Goal: Task Accomplishment & Management: Manage account settings

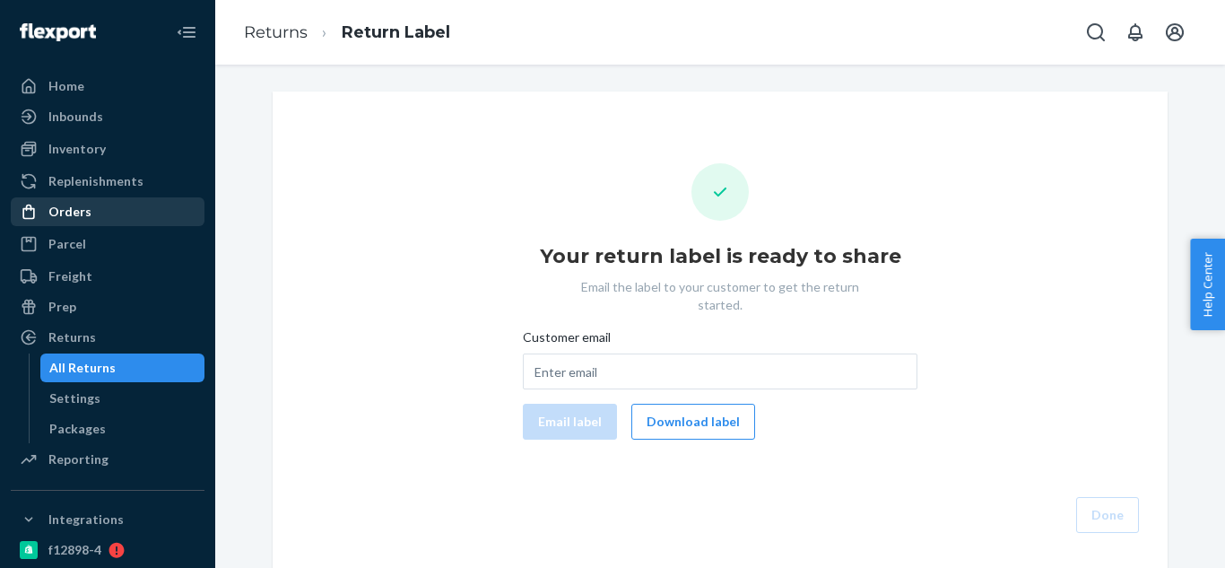
click at [82, 208] on div "Orders" at bounding box center [69, 212] width 43 height 18
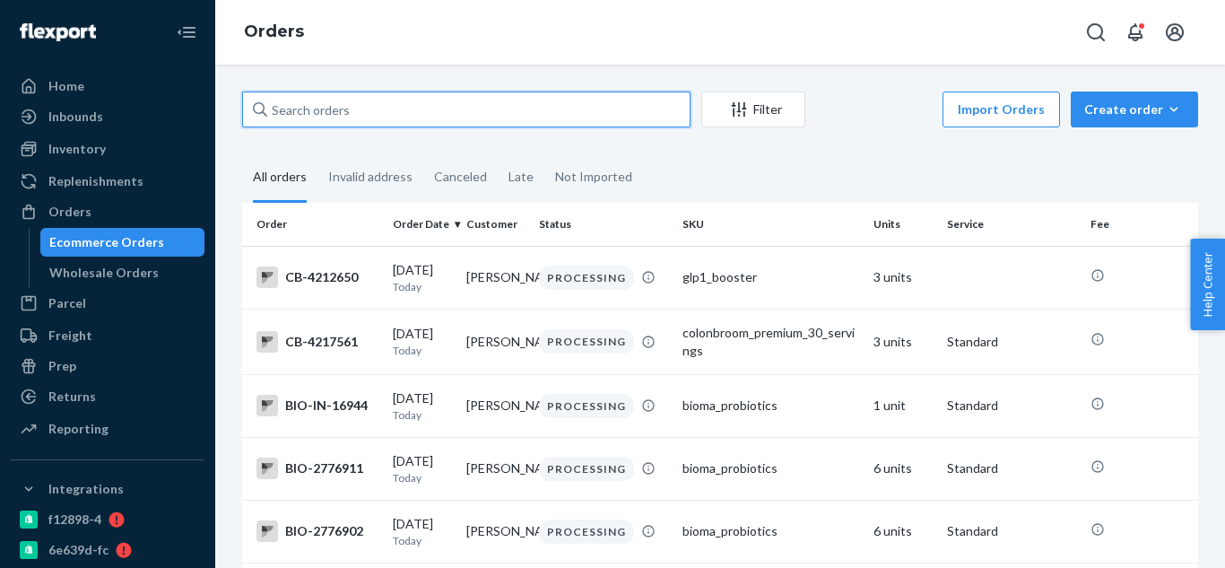
click at [439, 101] on input "text" at bounding box center [466, 109] width 449 height 36
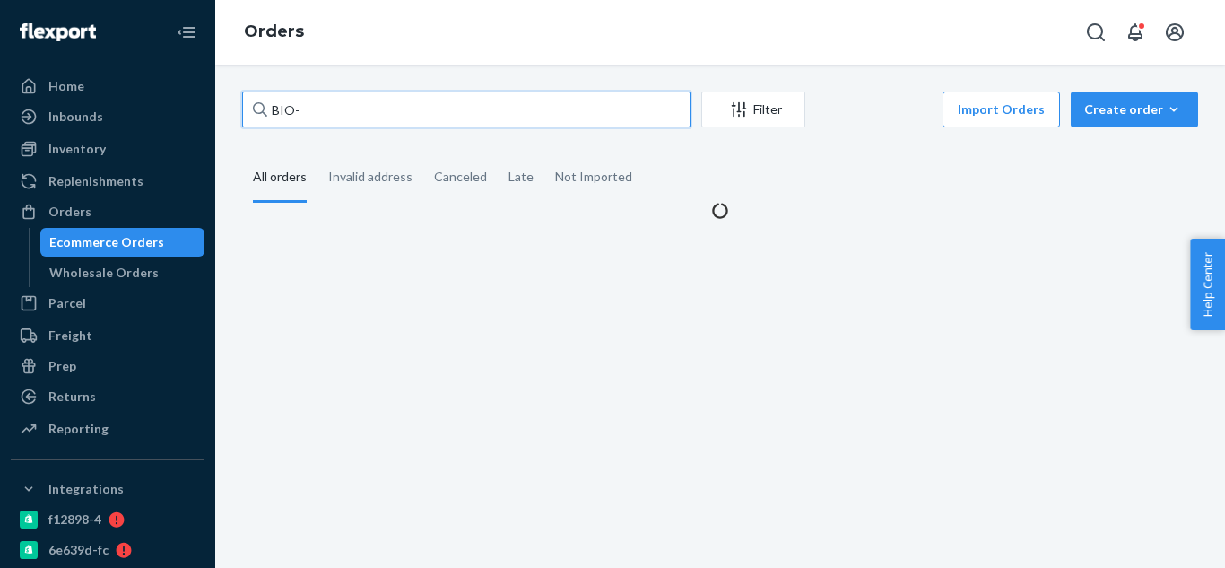
paste input "2611484"
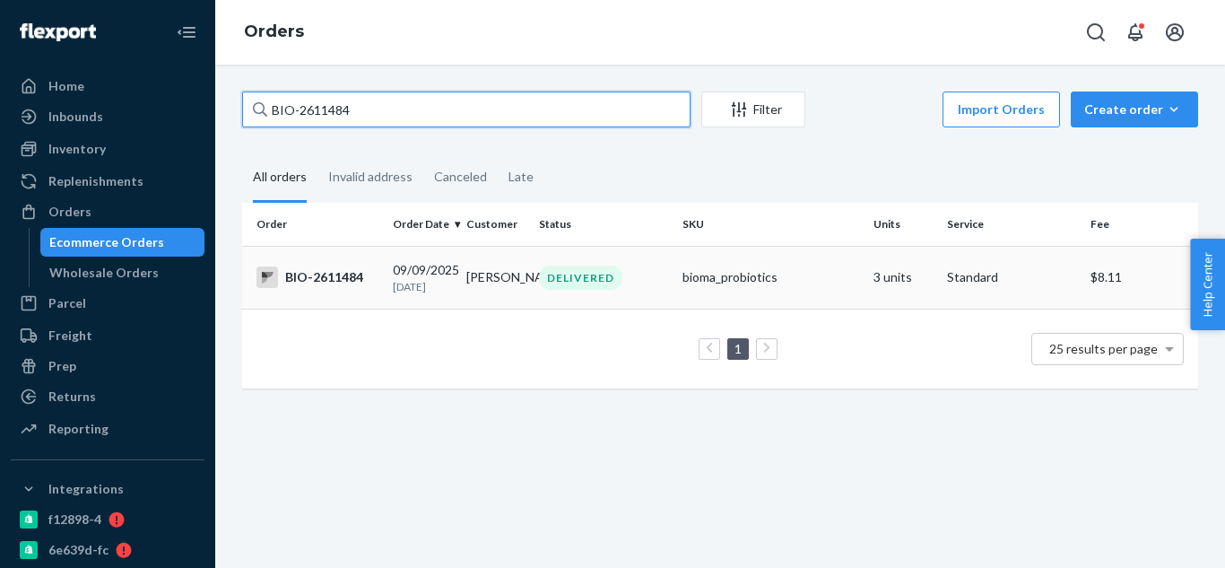
type input "BIO-2611484"
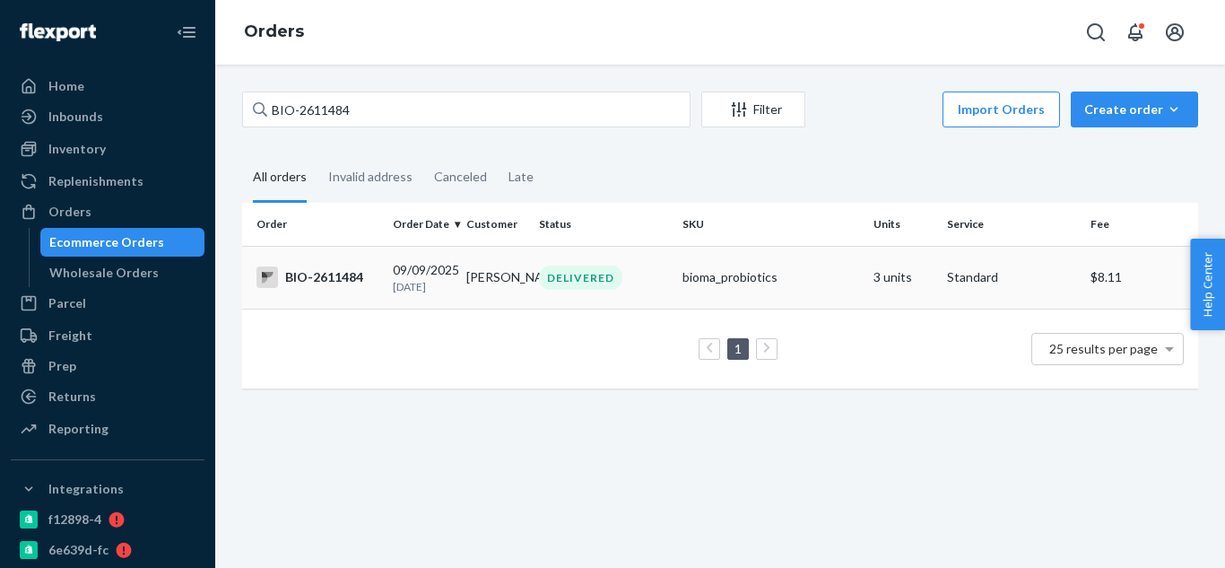
click at [353, 292] on td "BIO-2611484" at bounding box center [314, 277] width 144 height 63
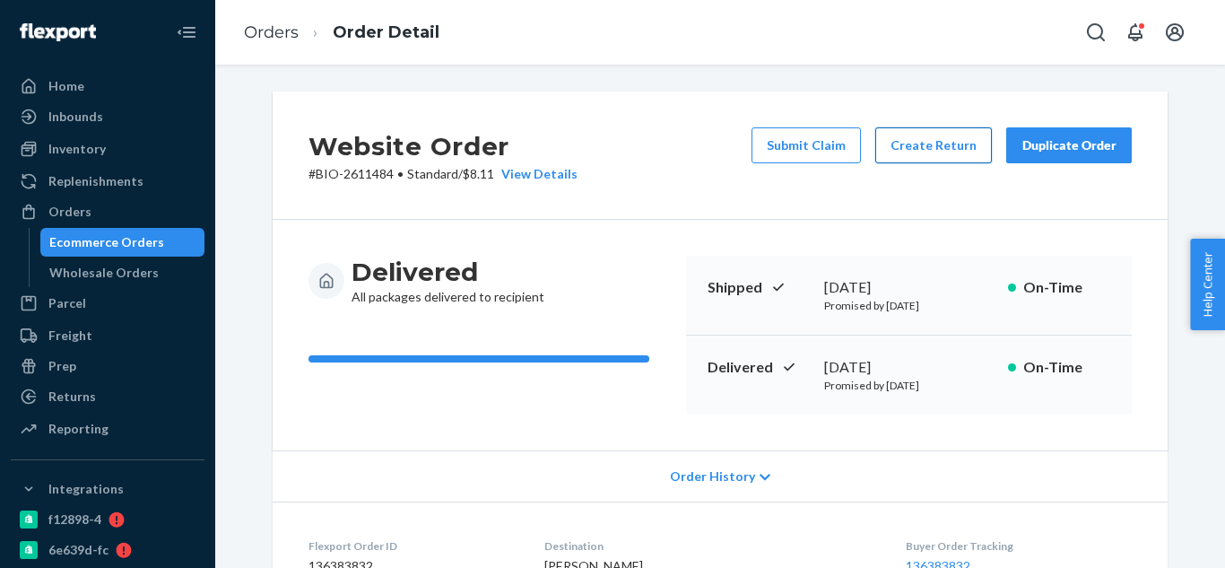
click at [944, 152] on button "Create Return" at bounding box center [933, 145] width 117 height 36
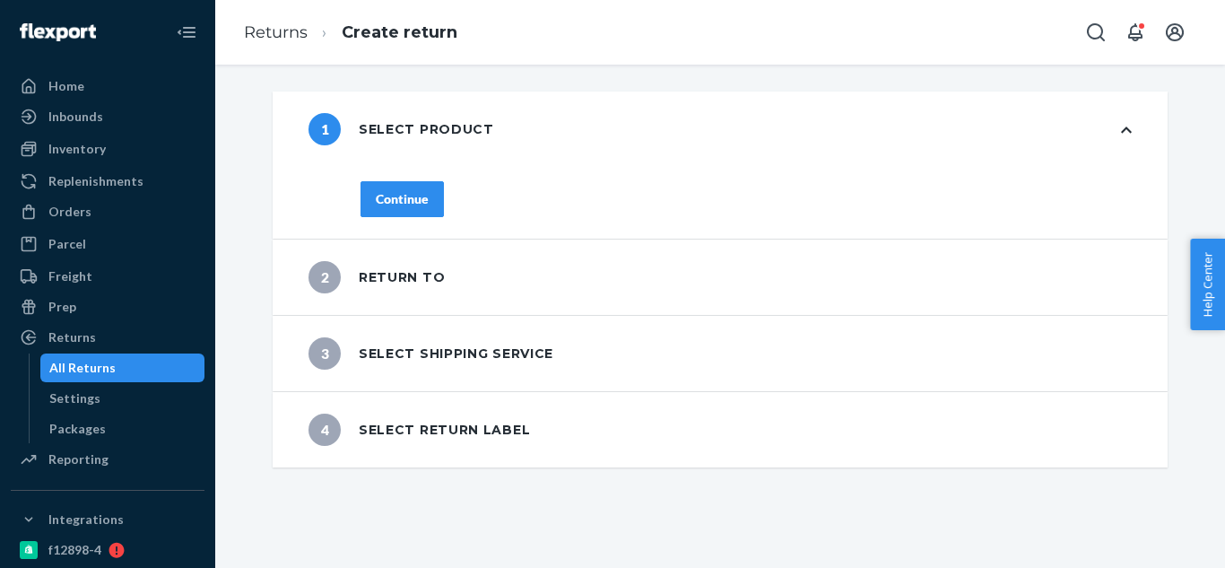
click at [427, 196] on button "Continue" at bounding box center [402, 199] width 83 height 36
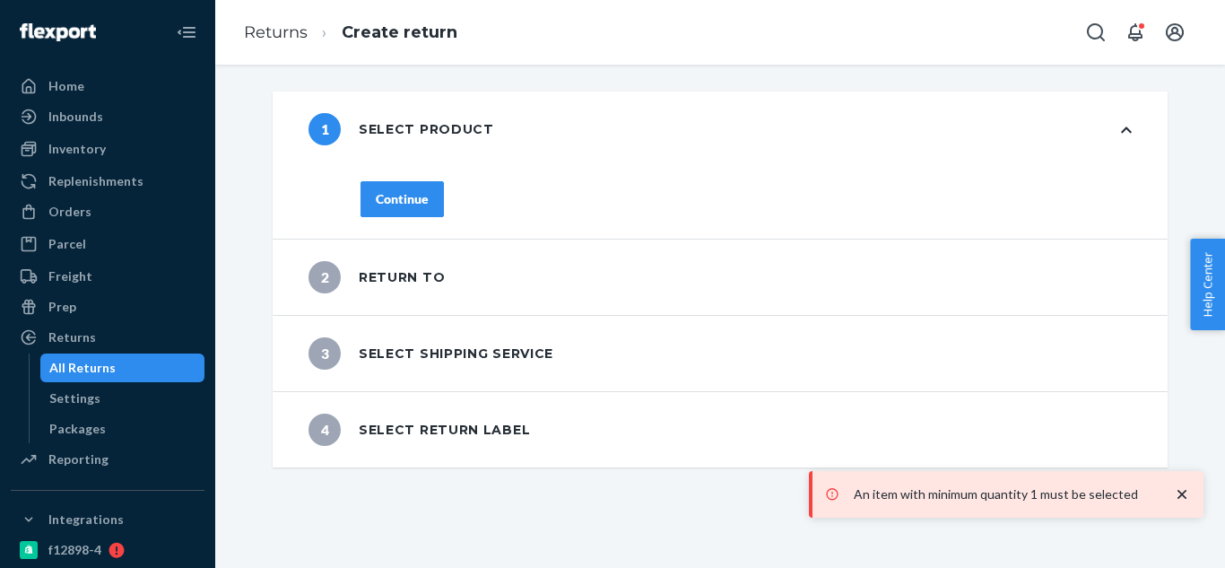
click at [396, 211] on div "Continue" at bounding box center [746, 209] width 843 height 57
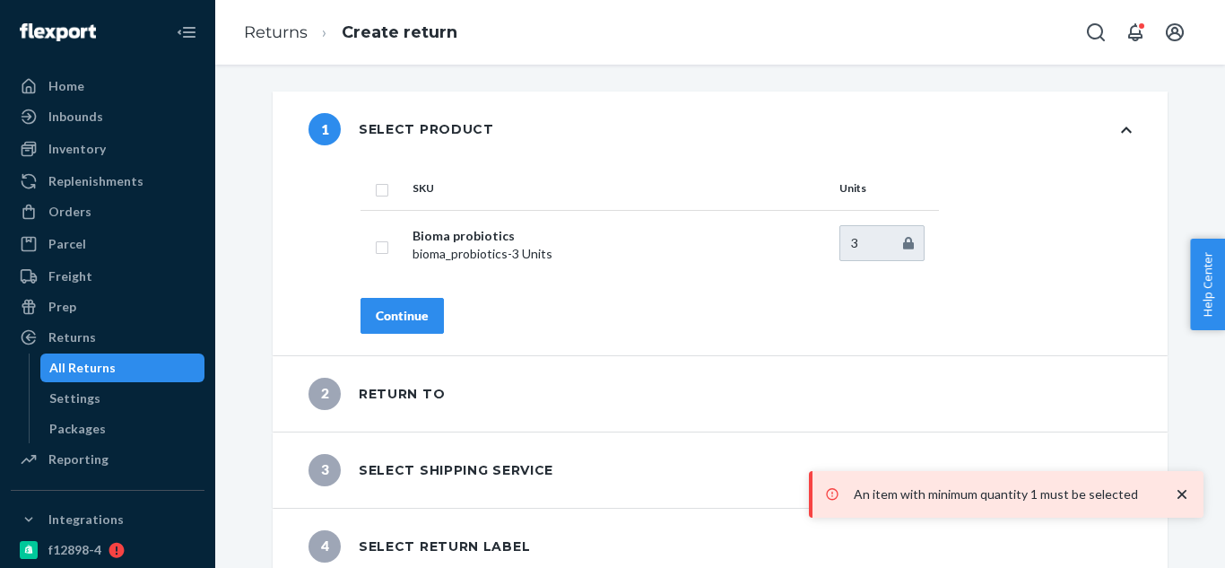
drag, startPoint x: 380, startPoint y: 256, endPoint x: 401, endPoint y: 291, distance: 40.6
click at [382, 256] on td at bounding box center [383, 245] width 45 height 70
drag, startPoint x: 368, startPoint y: 241, endPoint x: 397, endPoint y: 276, distance: 45.8
click at [375, 247] on input "checkbox" at bounding box center [382, 245] width 14 height 19
checkbox input "true"
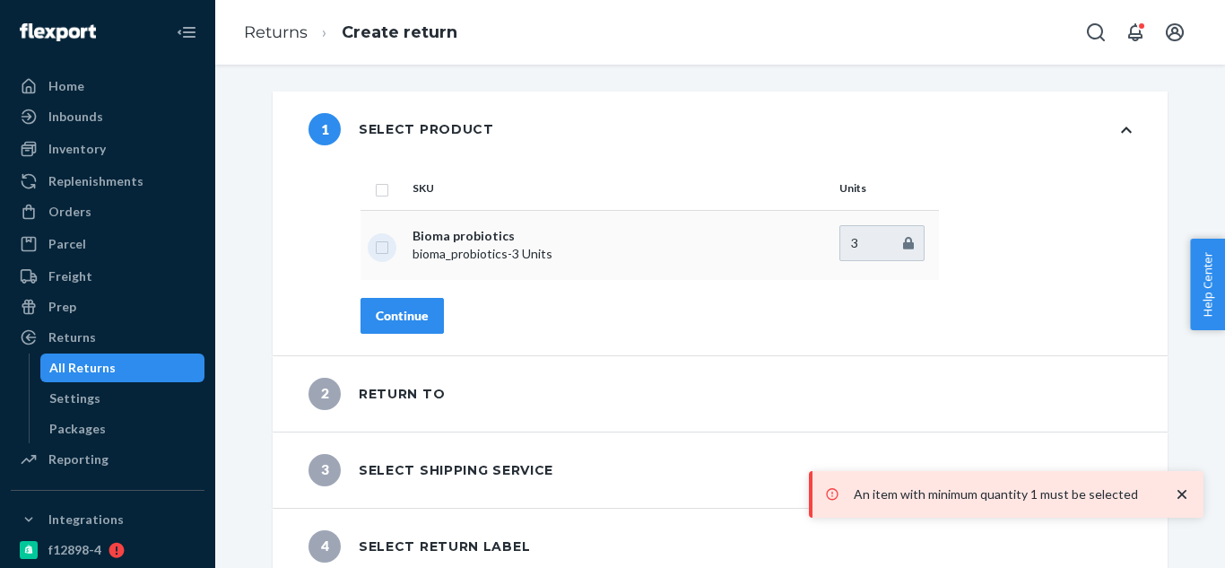
checkbox input "true"
click at [400, 314] on div "Continue" at bounding box center [402, 316] width 53 height 18
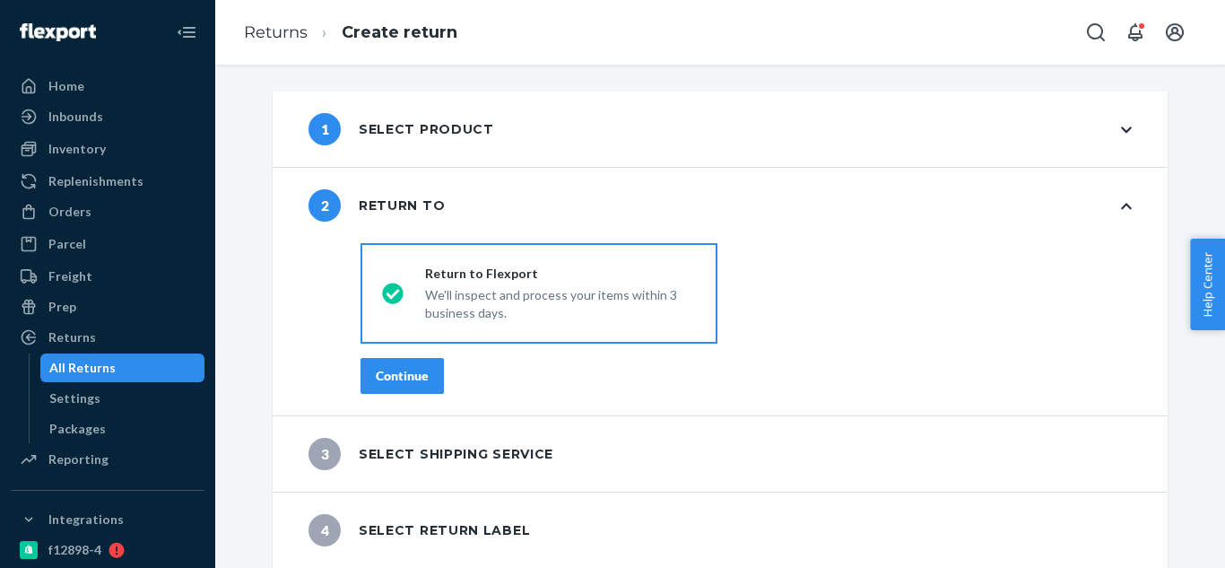
click at [393, 375] on div "Continue" at bounding box center [402, 376] width 53 height 18
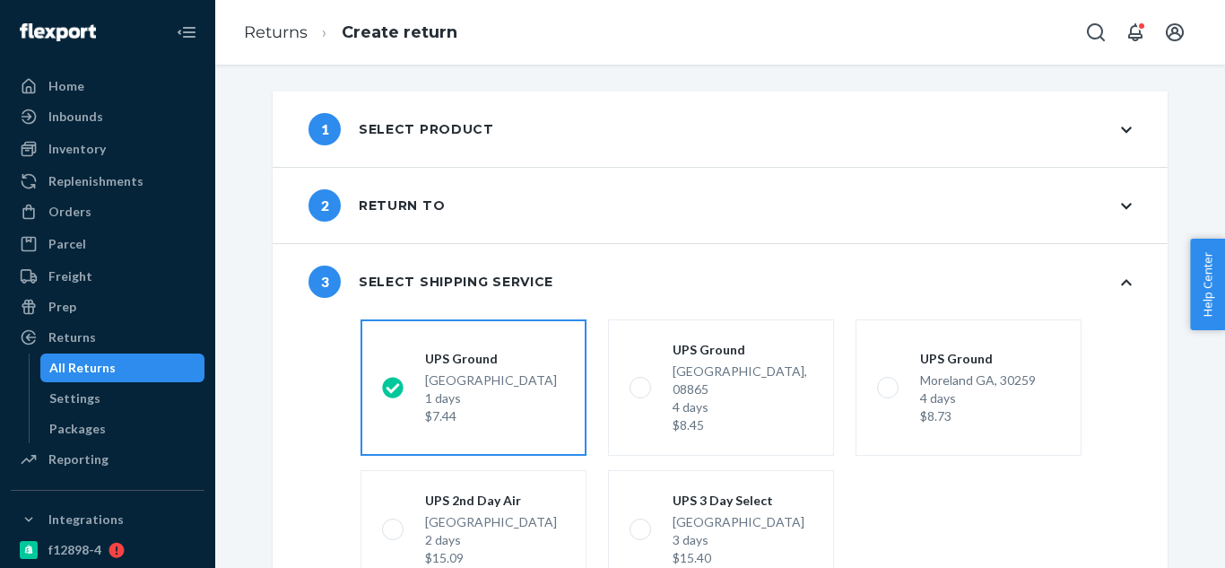
scroll to position [151, 0]
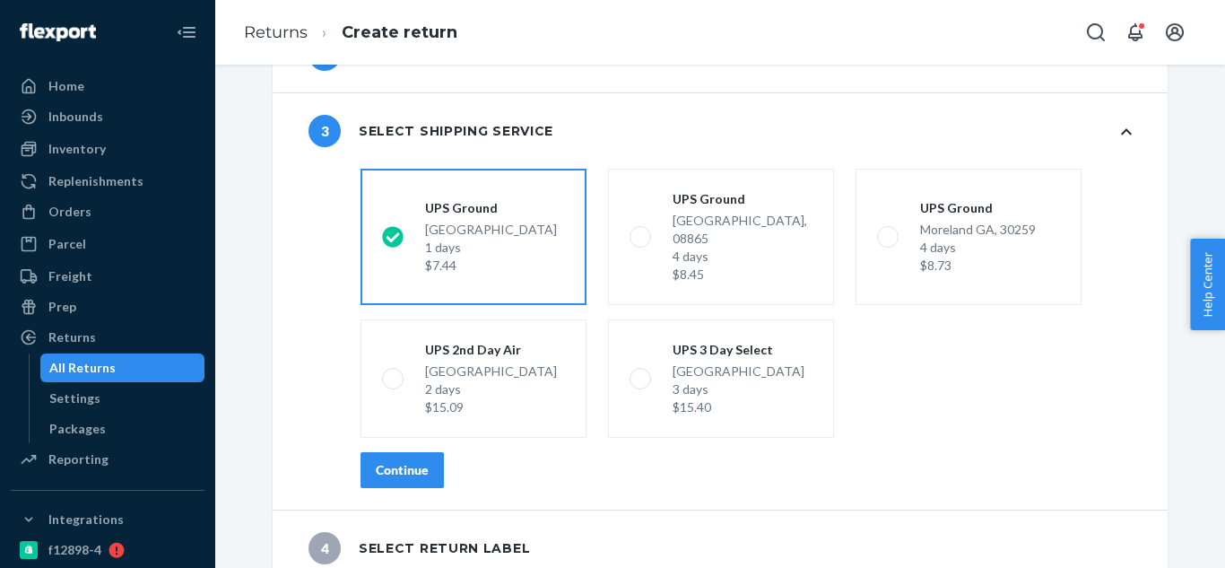
click at [417, 461] on div "Continue" at bounding box center [402, 470] width 53 height 18
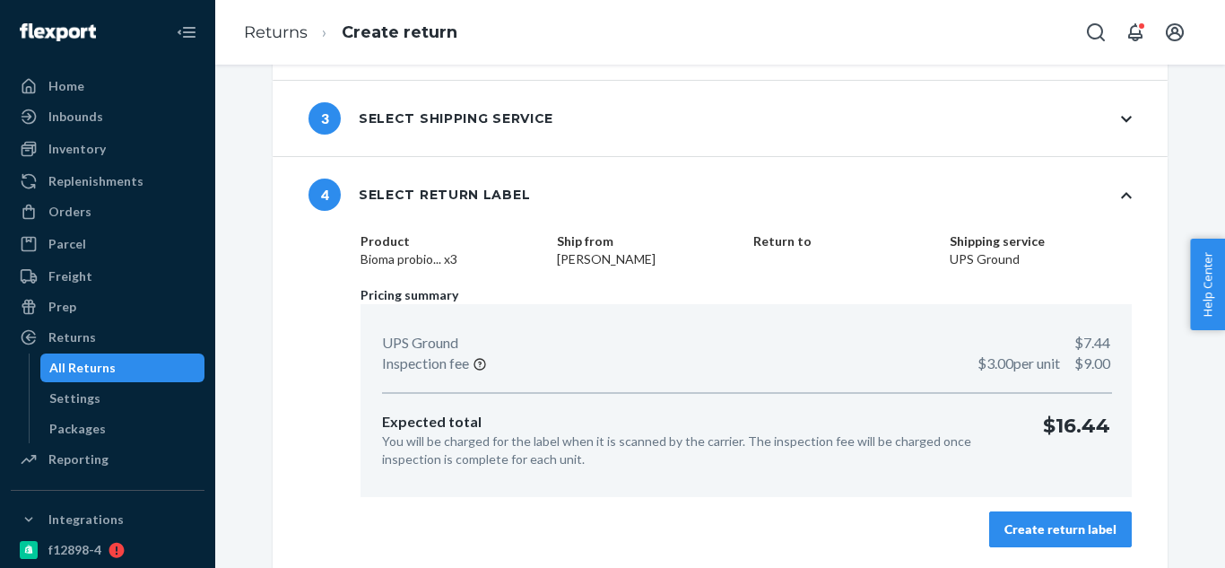
scroll to position [164, 0]
click at [1105, 532] on div "Create return label" at bounding box center [1061, 528] width 112 height 18
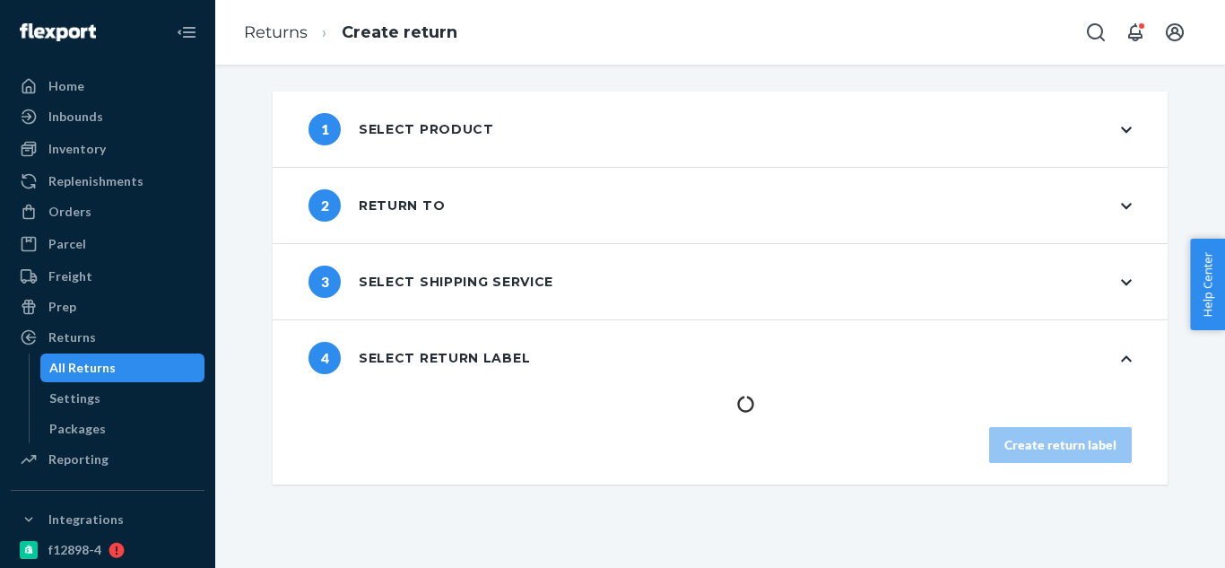
scroll to position [0, 0]
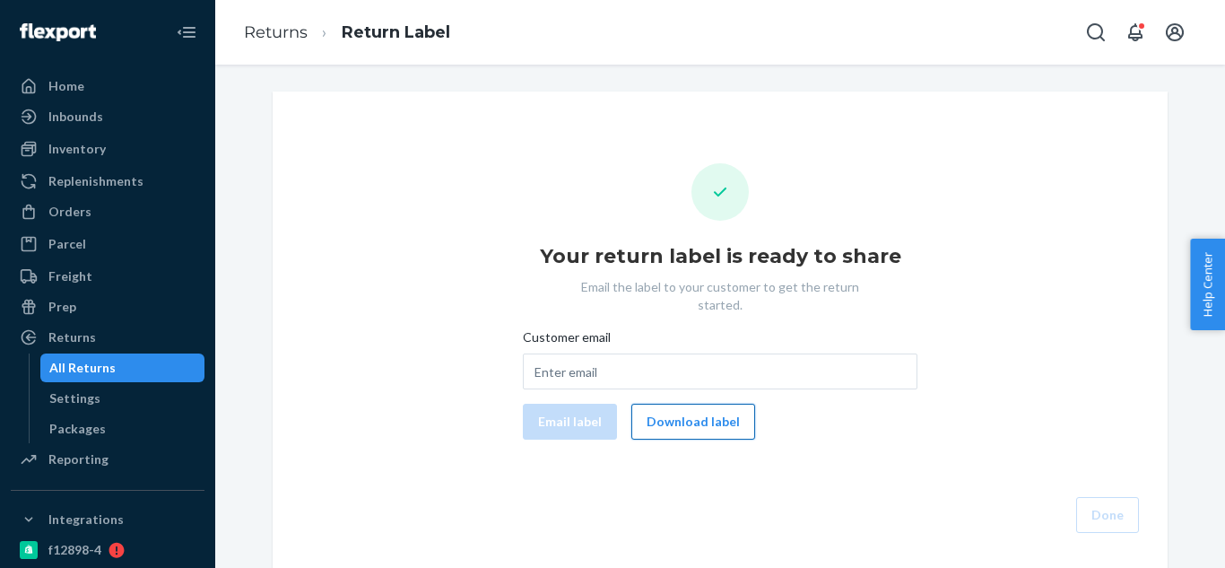
click at [702, 412] on button "Download label" at bounding box center [693, 422] width 124 height 36
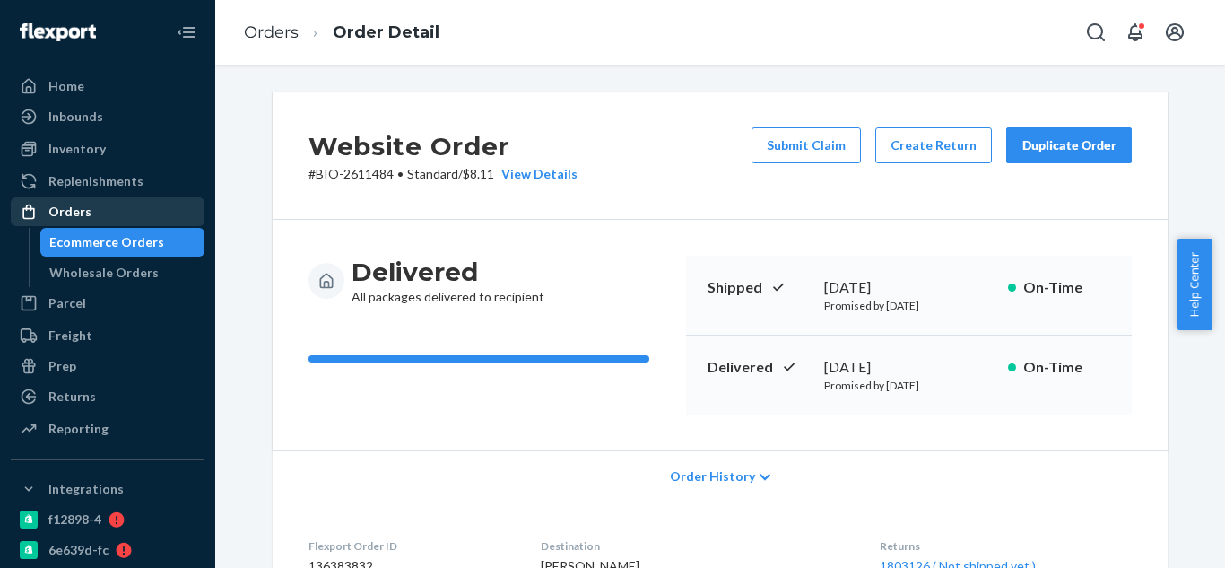
click at [118, 214] on div "Orders" at bounding box center [108, 211] width 190 height 25
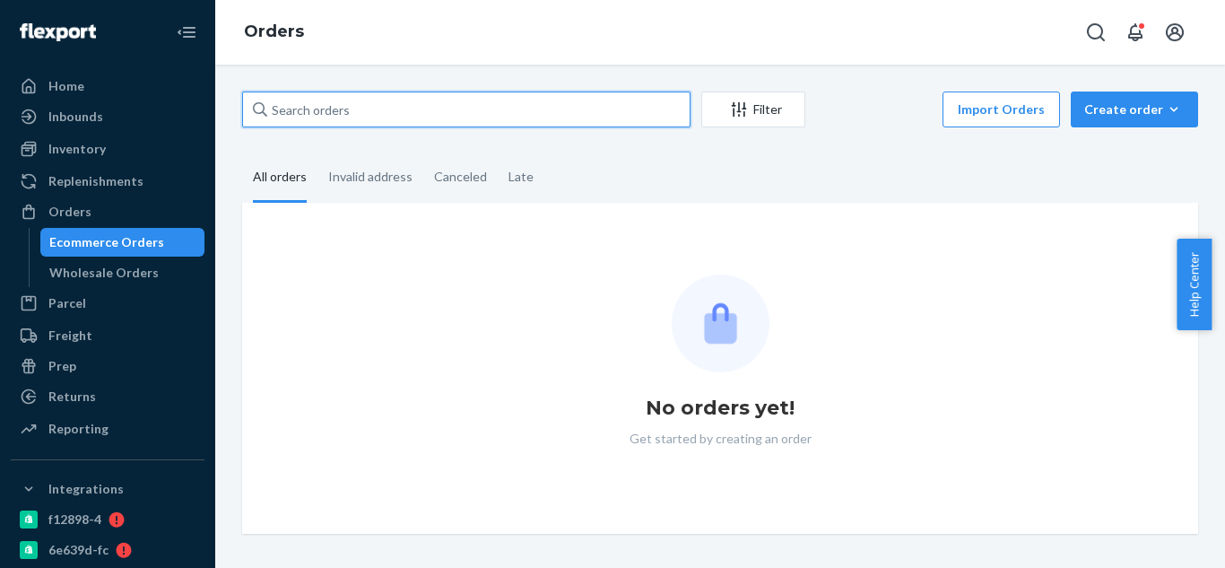
click at [443, 118] on input "text" at bounding box center [466, 109] width 449 height 36
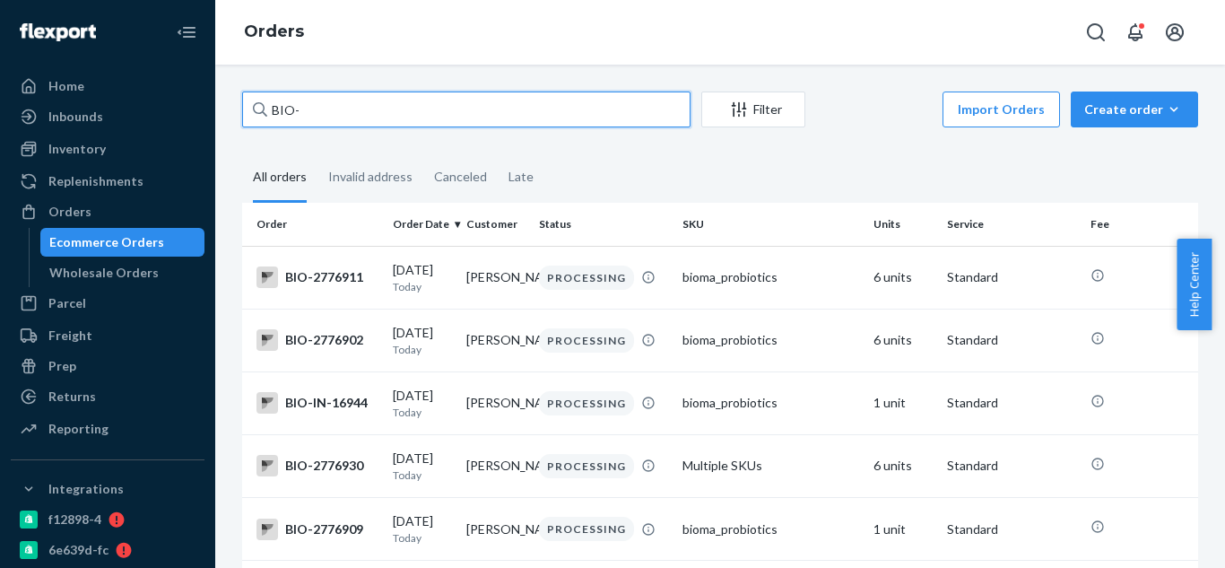
paste input "1789541"
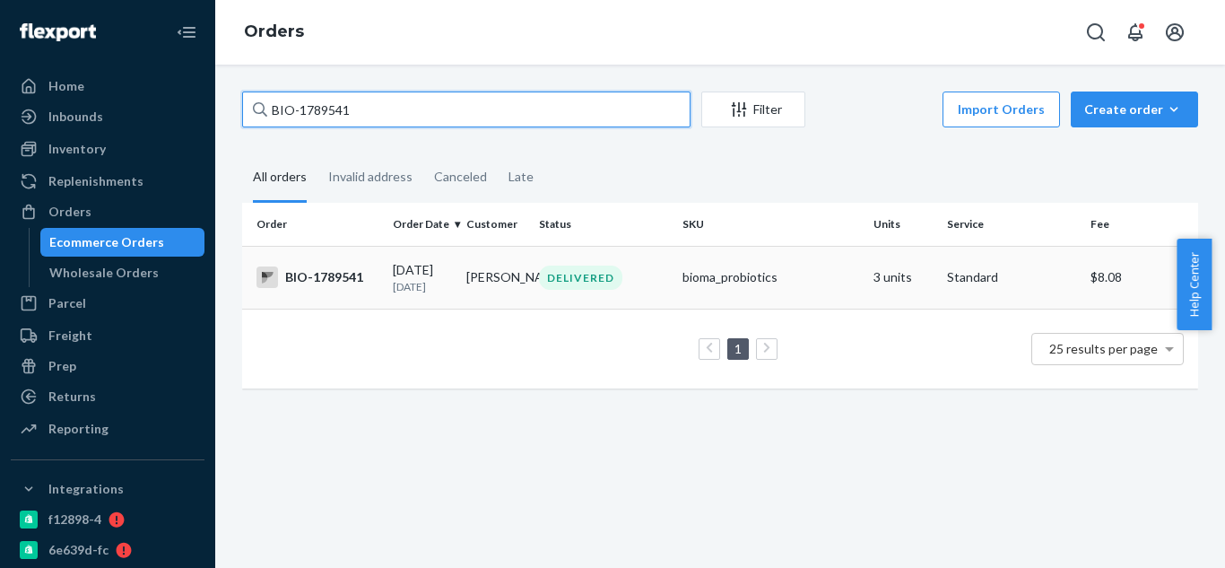
type input "BIO-1789541"
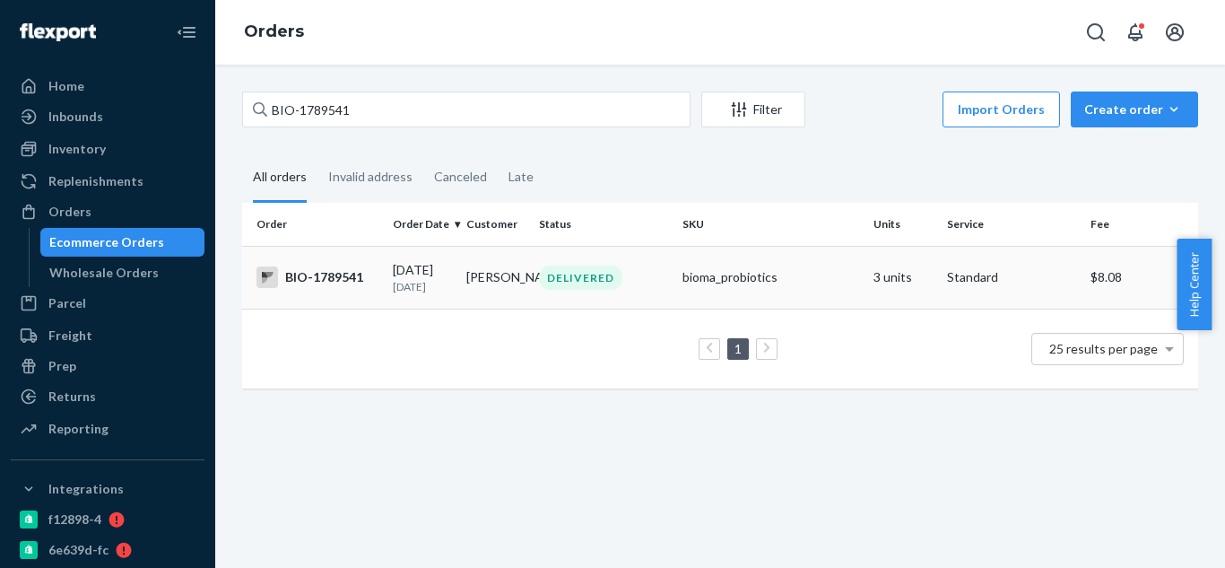
click at [348, 297] on td "BIO-1789541" at bounding box center [314, 277] width 144 height 63
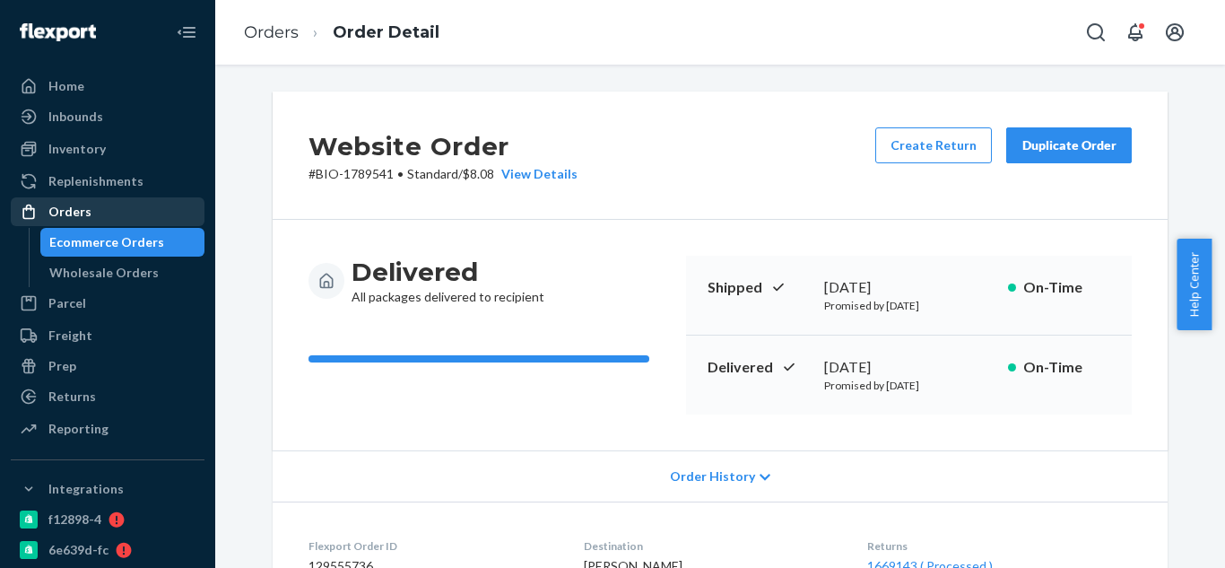
click at [134, 205] on div "Orders" at bounding box center [108, 211] width 190 height 25
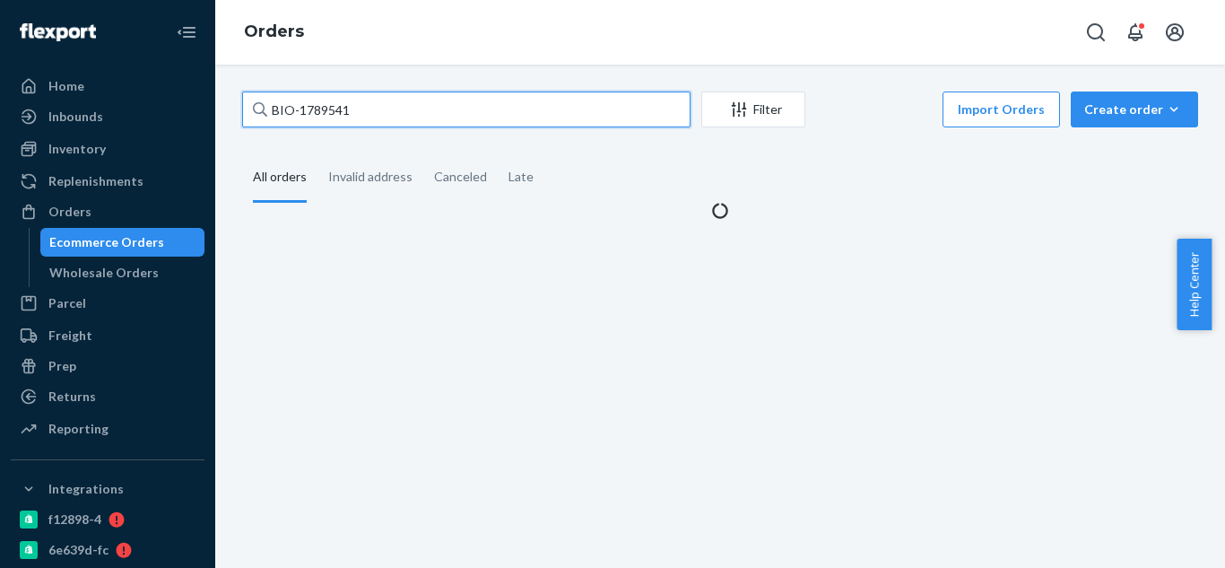
click at [429, 124] on input "BIO-1789541" at bounding box center [466, 109] width 449 height 36
click at [431, 123] on input "BIO-1789541" at bounding box center [466, 109] width 449 height 36
paste input "2600499"
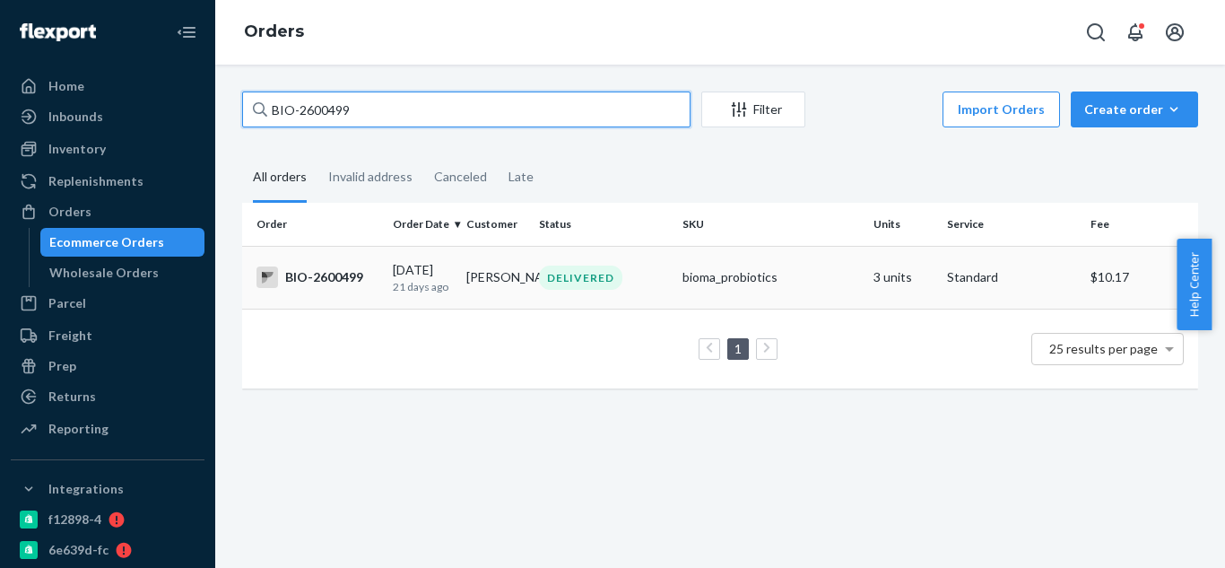
type input "BIO-2600499"
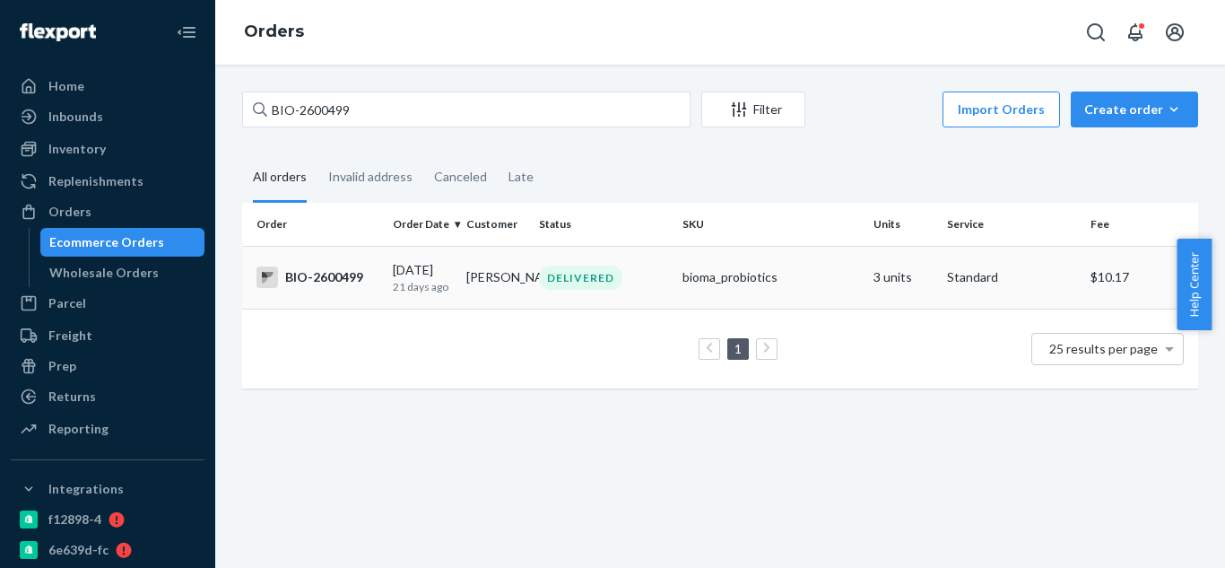
click at [356, 285] on div "BIO-2600499" at bounding box center [318, 277] width 122 height 22
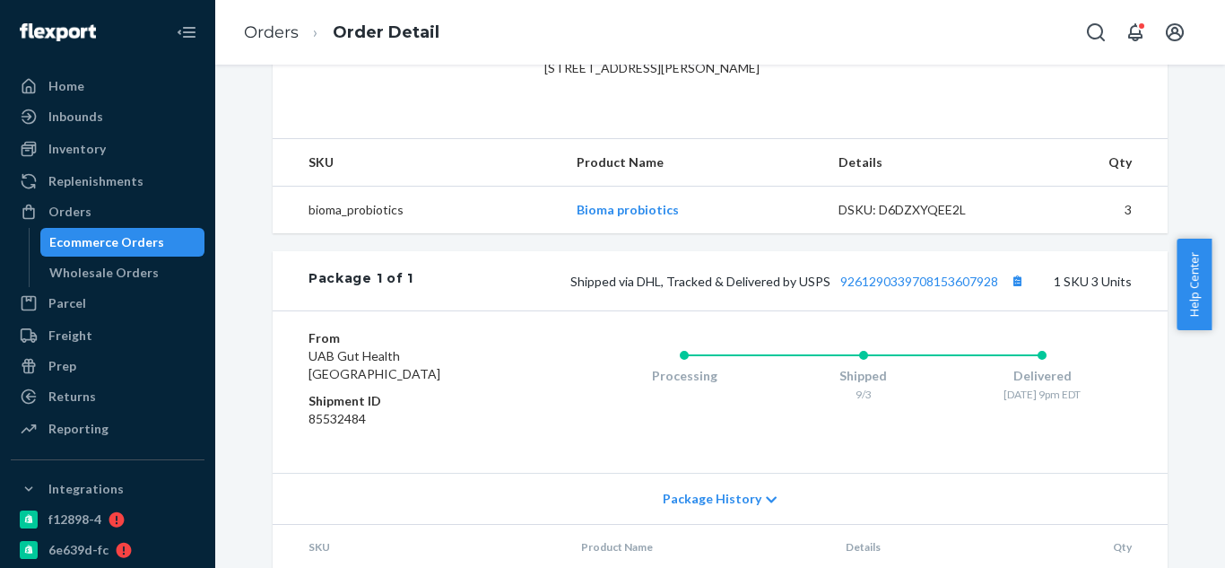
scroll to position [628, 0]
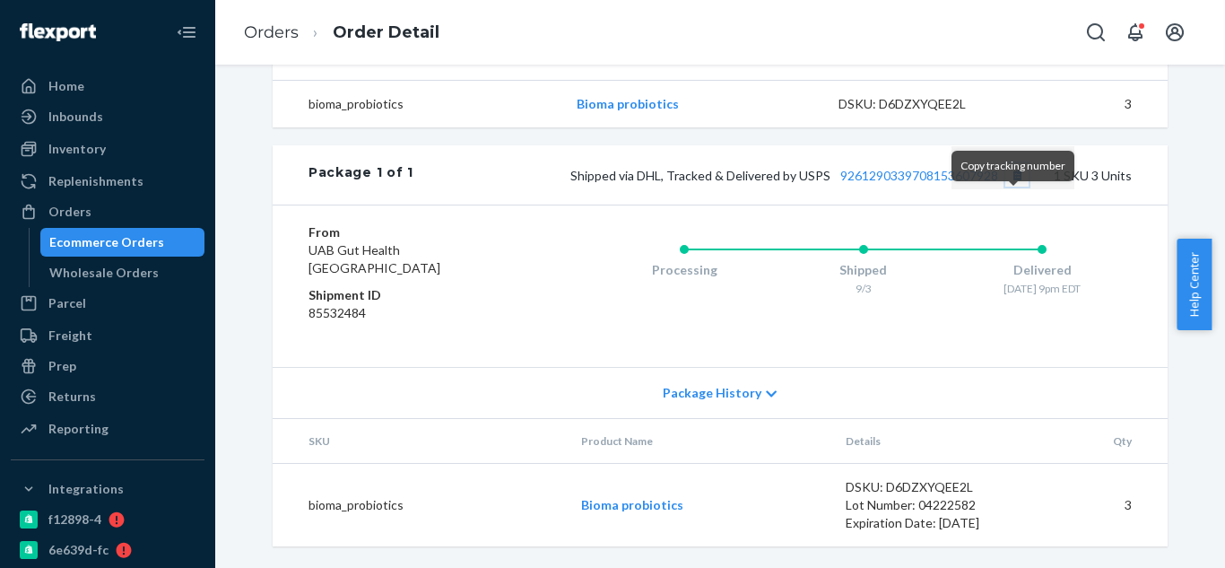
click at [1013, 187] on button "Copy tracking number" at bounding box center [1017, 174] width 23 height 23
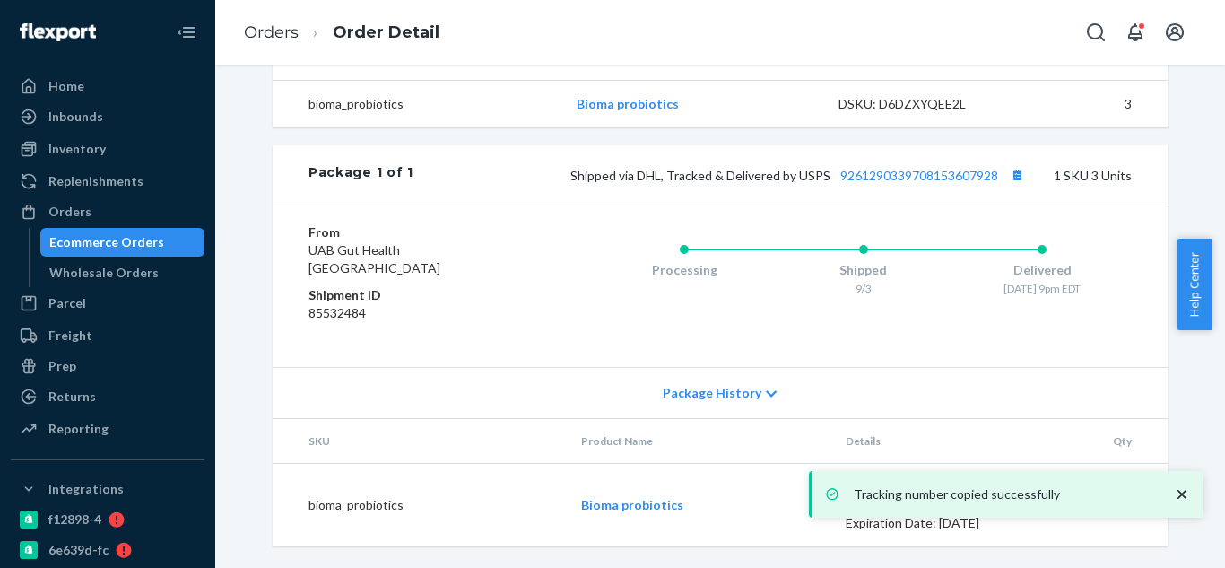
click at [911, 187] on div "Shipped via DHL, Tracked & Delivered by USPS 9261290339708153607928 1 SKU 3 Uni…" at bounding box center [773, 174] width 719 height 23
click at [884, 183] on link "9261290339708153607928" at bounding box center [919, 175] width 158 height 15
